Goal: Transaction & Acquisition: Purchase product/service

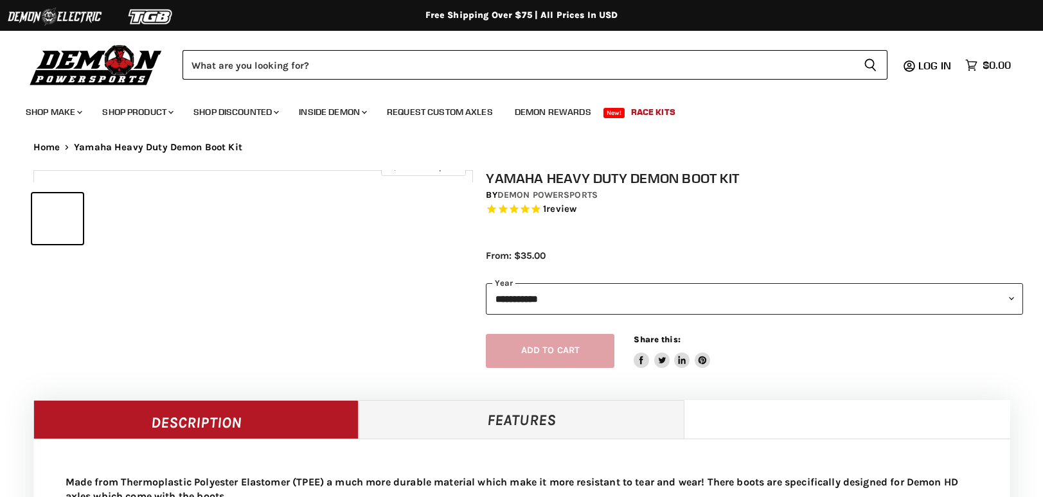
select select "******"
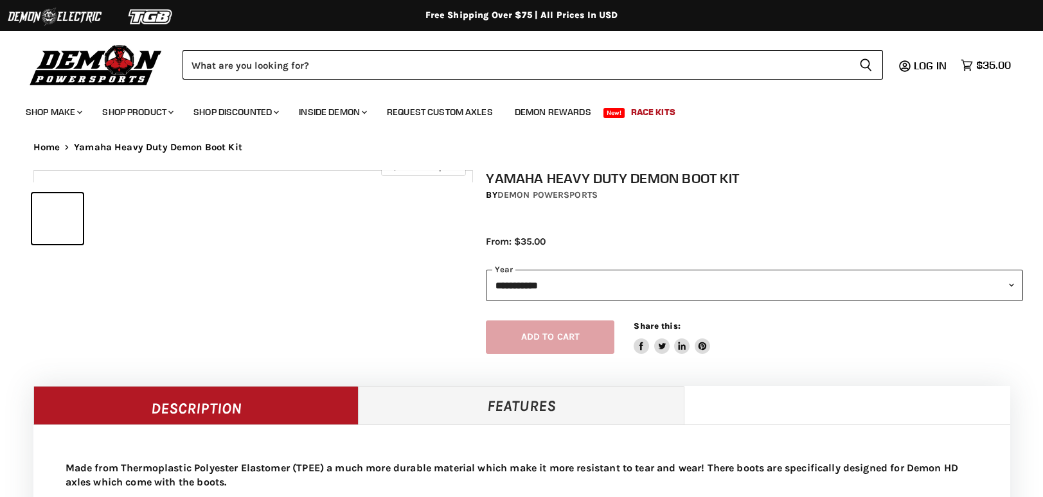
select select "******"
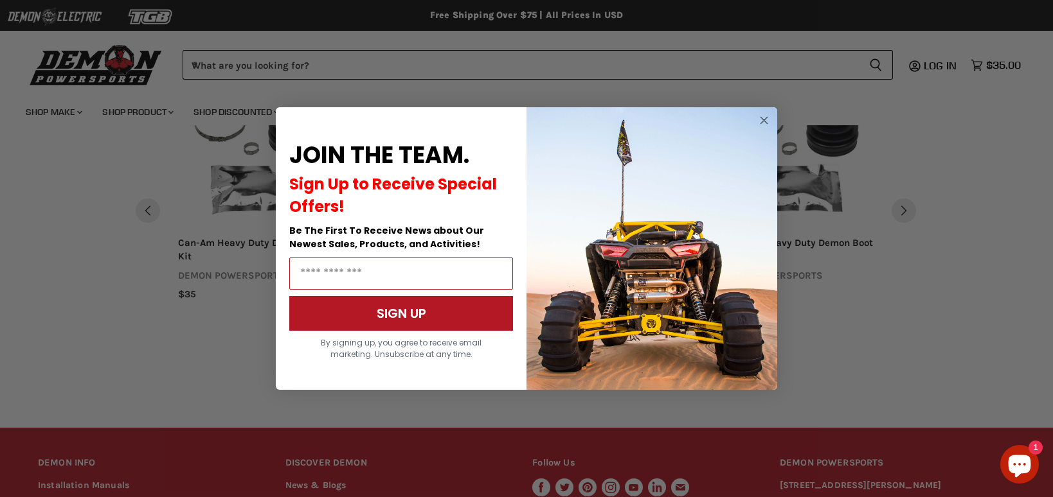
scroll to position [1189, 0]
